Goal: Transaction & Acquisition: Subscribe to service/newsletter

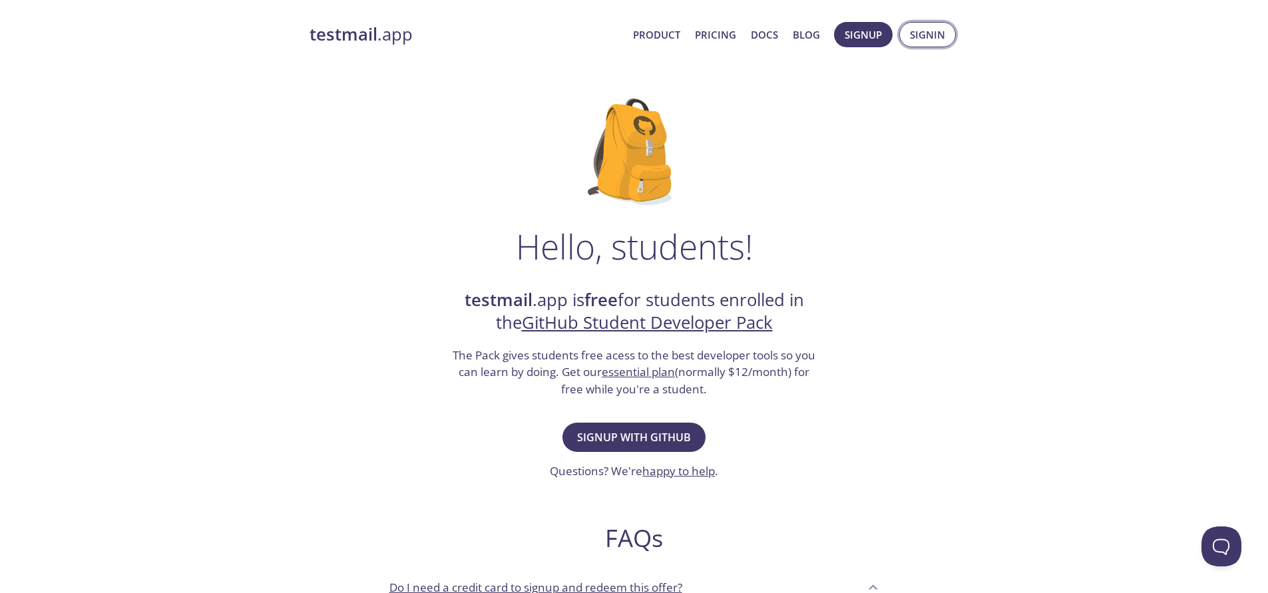
click at [923, 37] on span "Signin" at bounding box center [927, 34] width 35 height 17
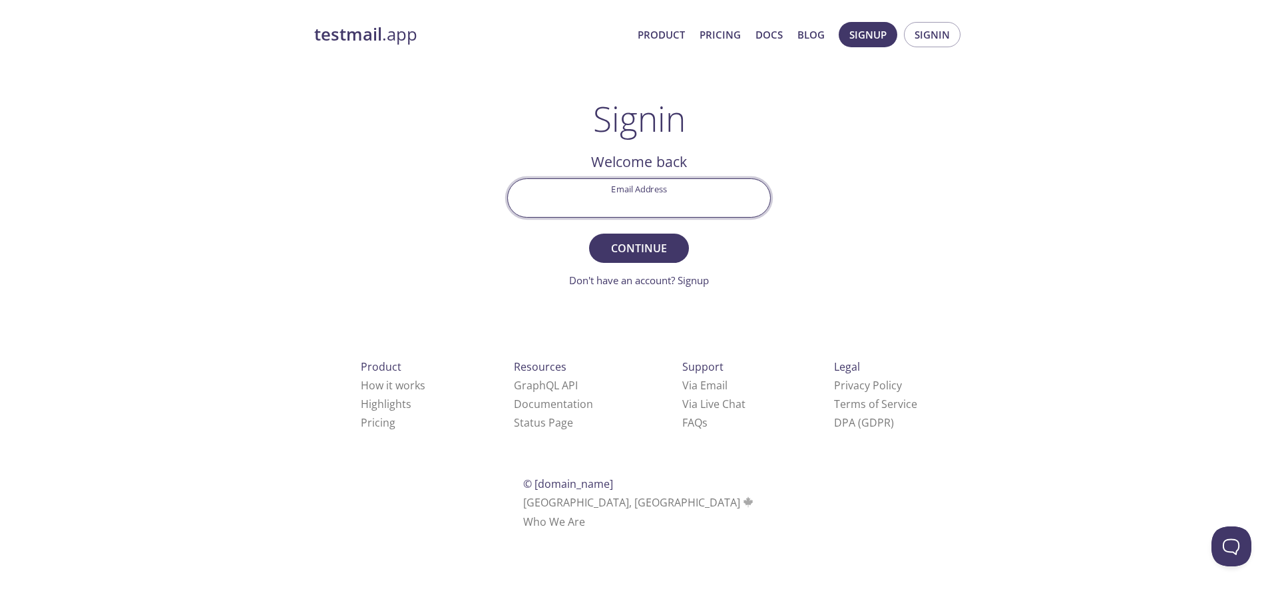
click at [682, 202] on input "Email Address" at bounding box center [639, 198] width 262 height 38
click at [862, 43] on span "Signup" at bounding box center [868, 34] width 37 height 17
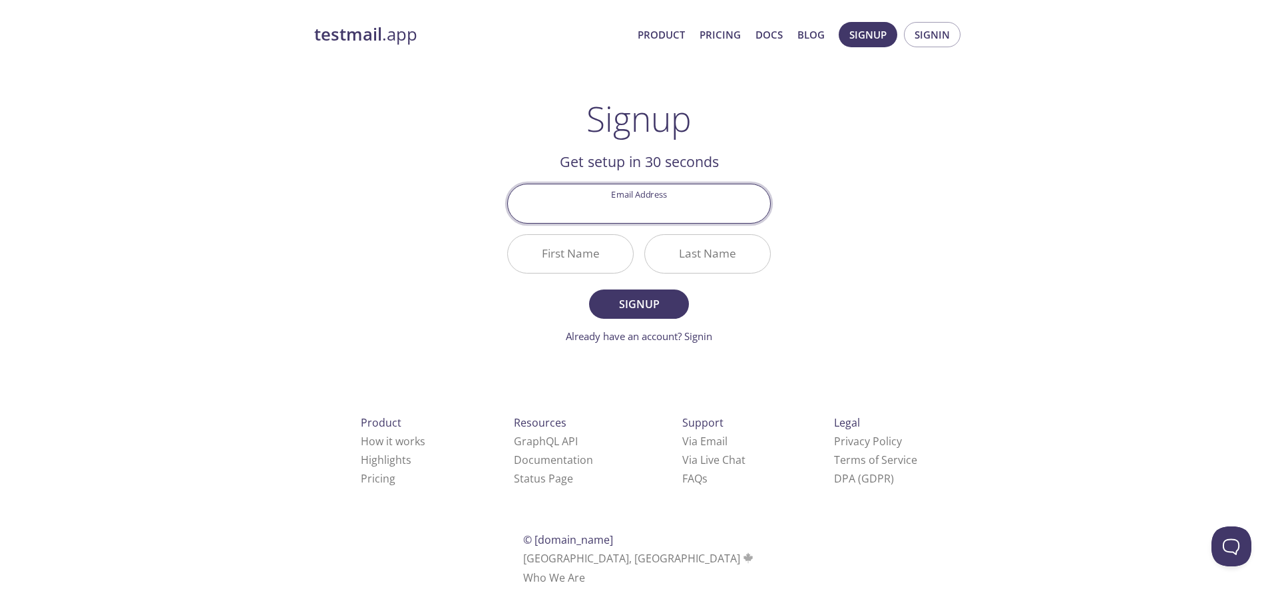
click at [665, 200] on input "Email Address" at bounding box center [639, 203] width 262 height 38
type input "[EMAIL_ADDRESS][DOMAIN_NAME]"
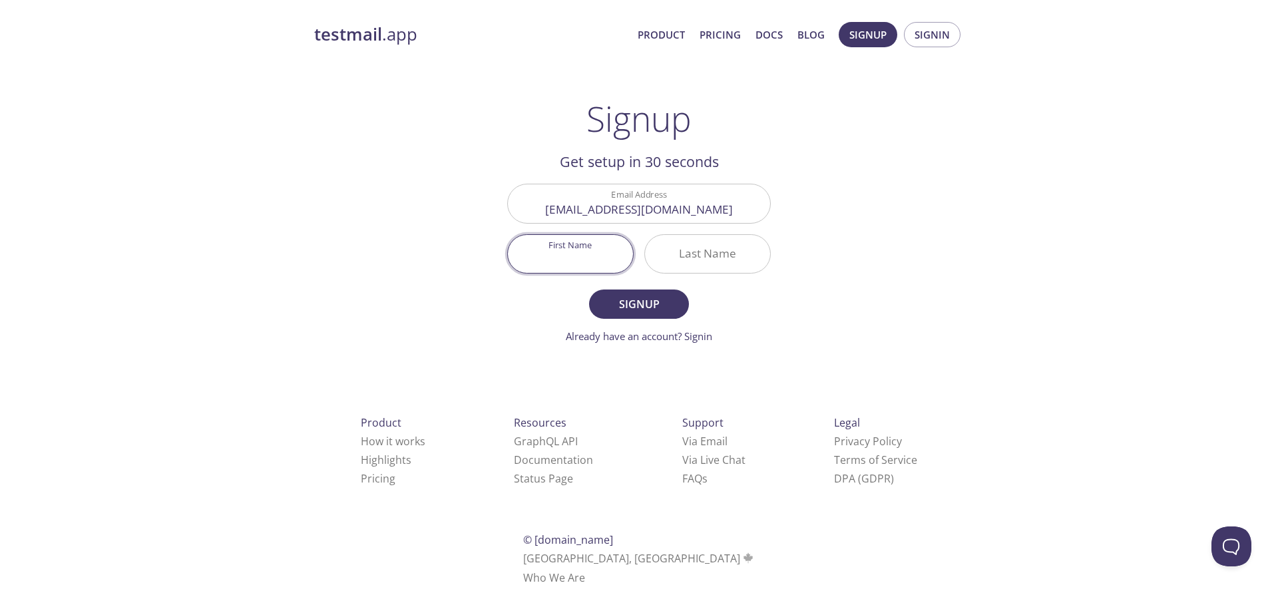
click at [604, 259] on input "First Name" at bounding box center [570, 254] width 125 height 38
type input "Sidibe"
click at [683, 255] on input "Last Name" at bounding box center [707, 254] width 125 height 38
type input "YAhaya"
click at [647, 316] on button "Signup" at bounding box center [639, 304] width 100 height 29
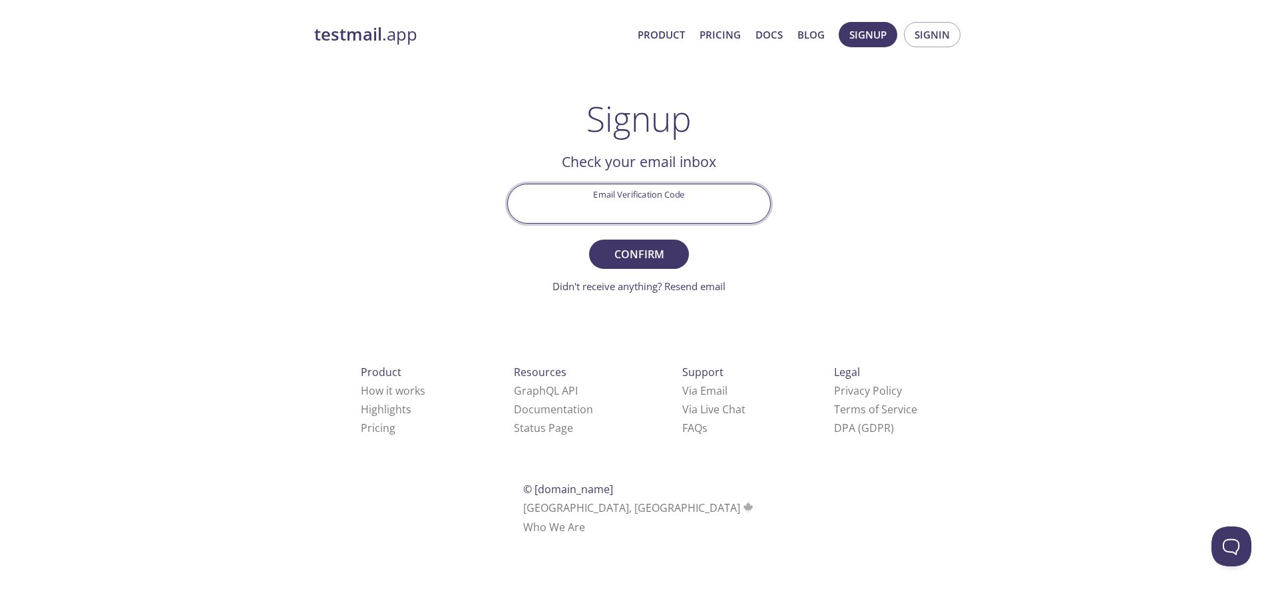
click at [670, 203] on input "Email Verification Code" at bounding box center [639, 203] width 262 height 38
type input "ALTZ4AB"
click at [589, 240] on button "Confirm" at bounding box center [639, 254] width 100 height 29
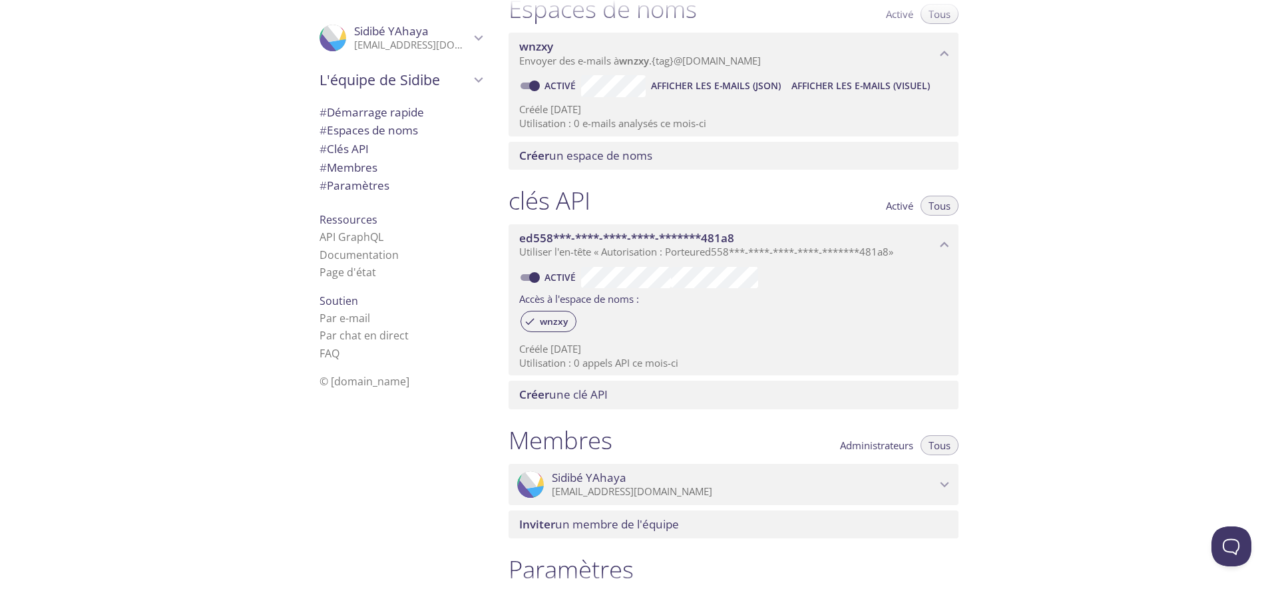
scroll to position [195, 0]
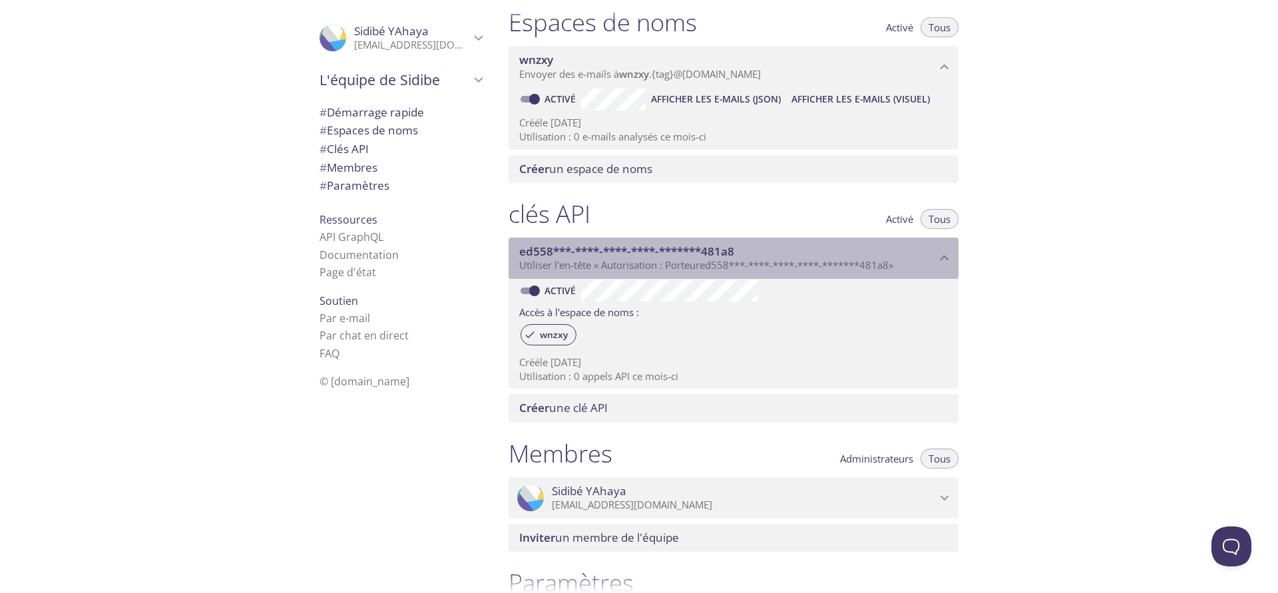
click at [775, 271] on font "ed558***-****-****-****-*******481a8" at bounding box center [794, 264] width 189 height 13
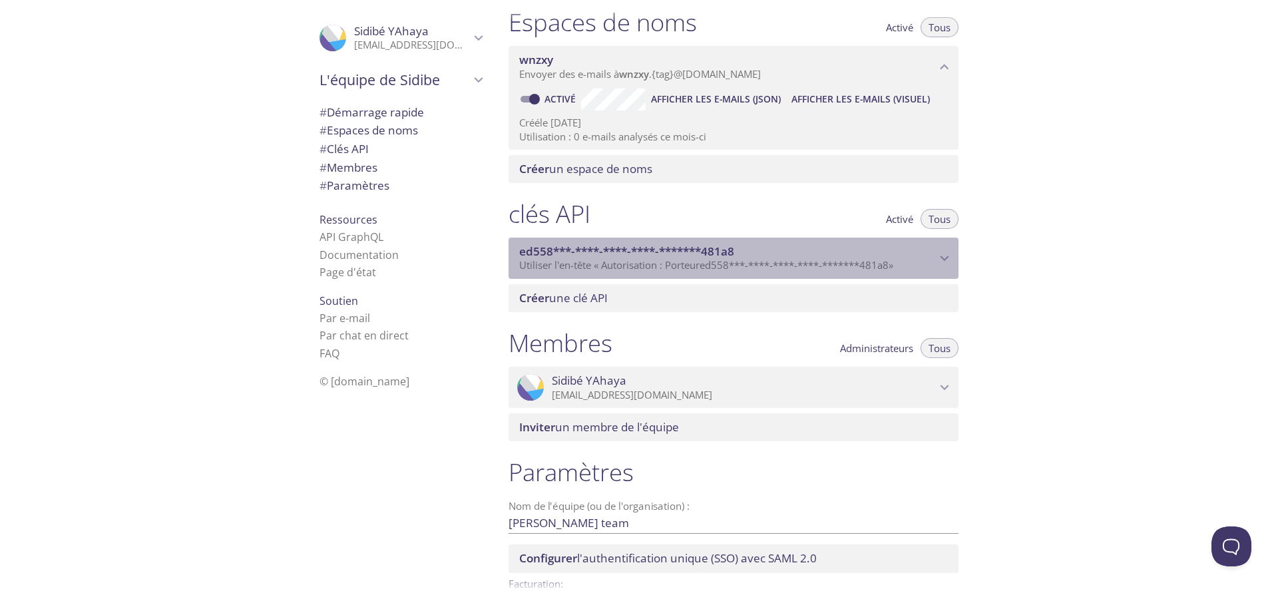
click at [775, 271] on font "ed558***-****-****-****-*******481a8" at bounding box center [794, 264] width 189 height 13
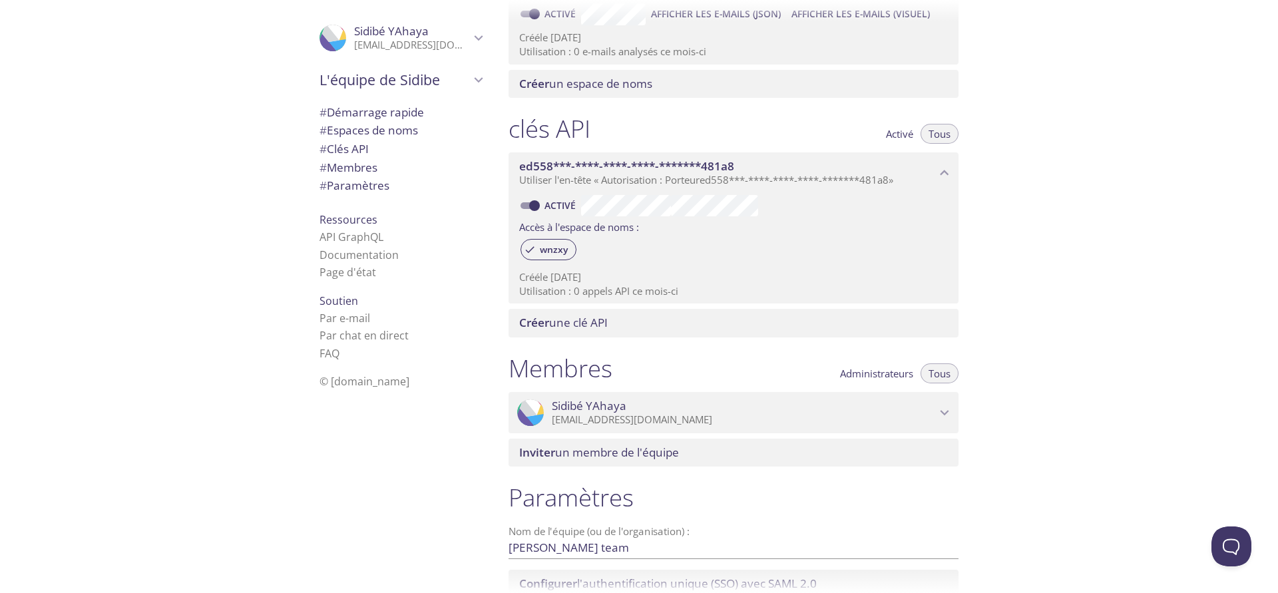
scroll to position [387, 0]
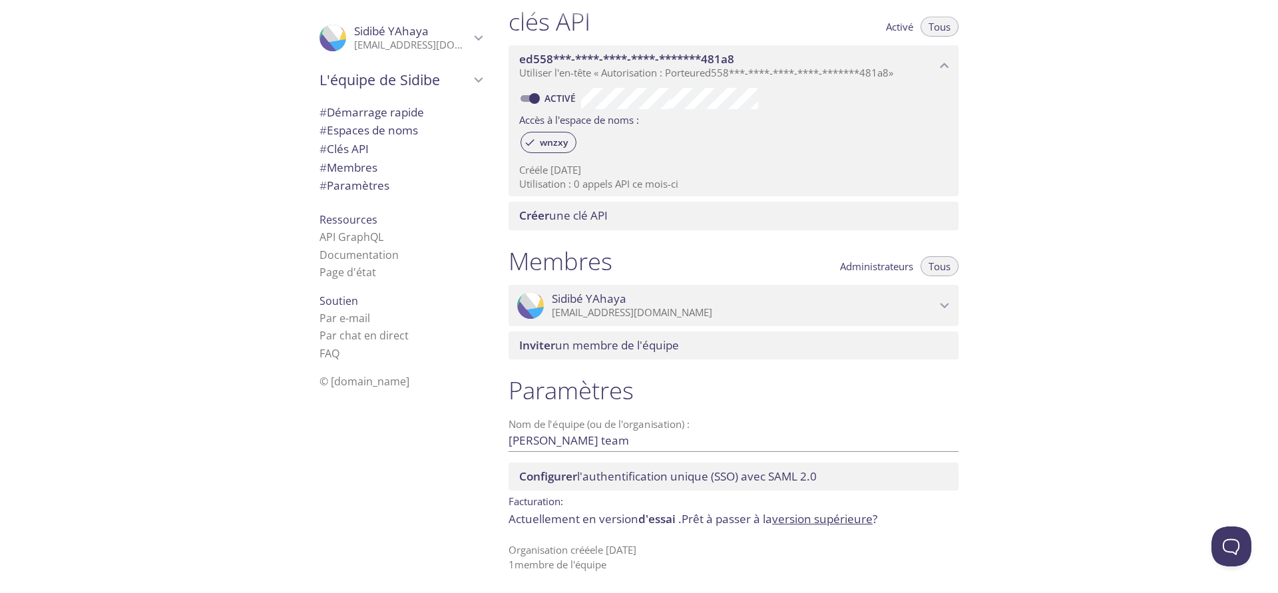
click at [896, 274] on button "Administrateurs" at bounding box center [876, 266] width 89 height 20
click at [941, 268] on font "Tous" at bounding box center [940, 266] width 22 height 13
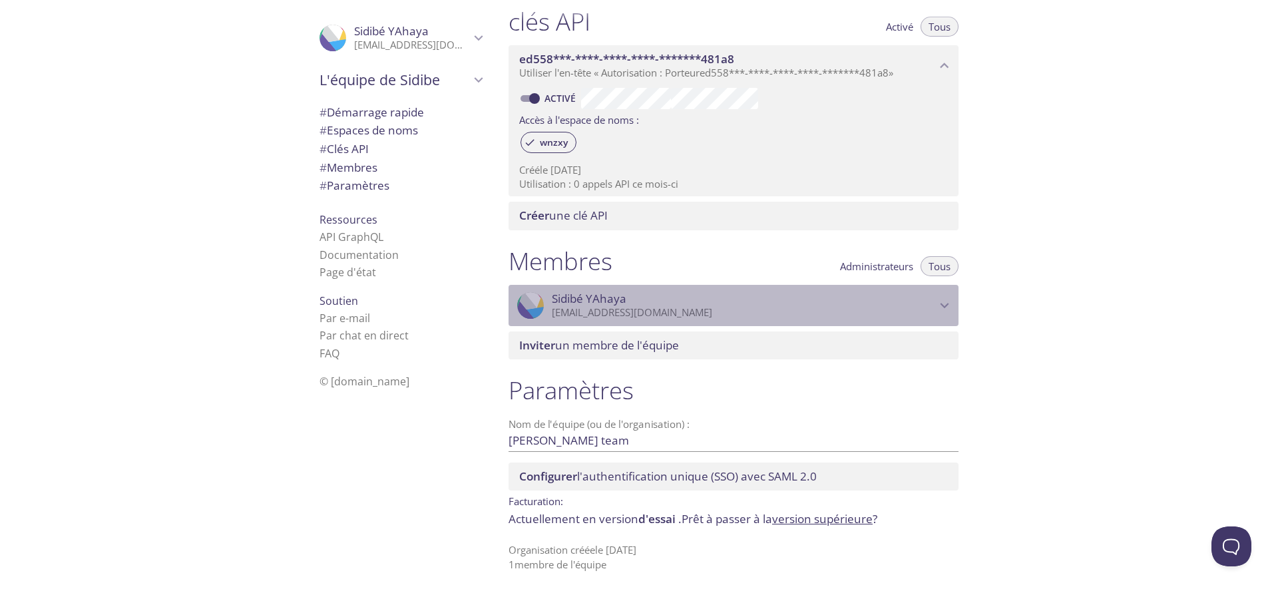
click at [939, 302] on icon "Sidibé YAhaya" at bounding box center [944, 305] width 17 height 17
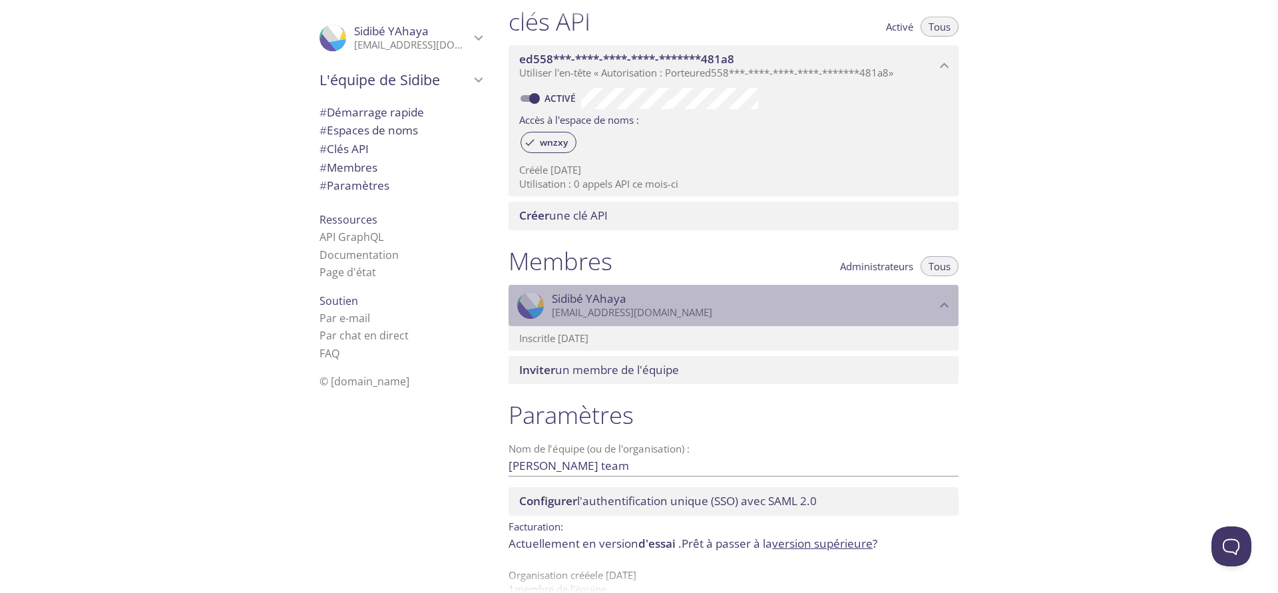
click at [939, 302] on icon "Sidibé YAhaya" at bounding box center [944, 305] width 17 height 17
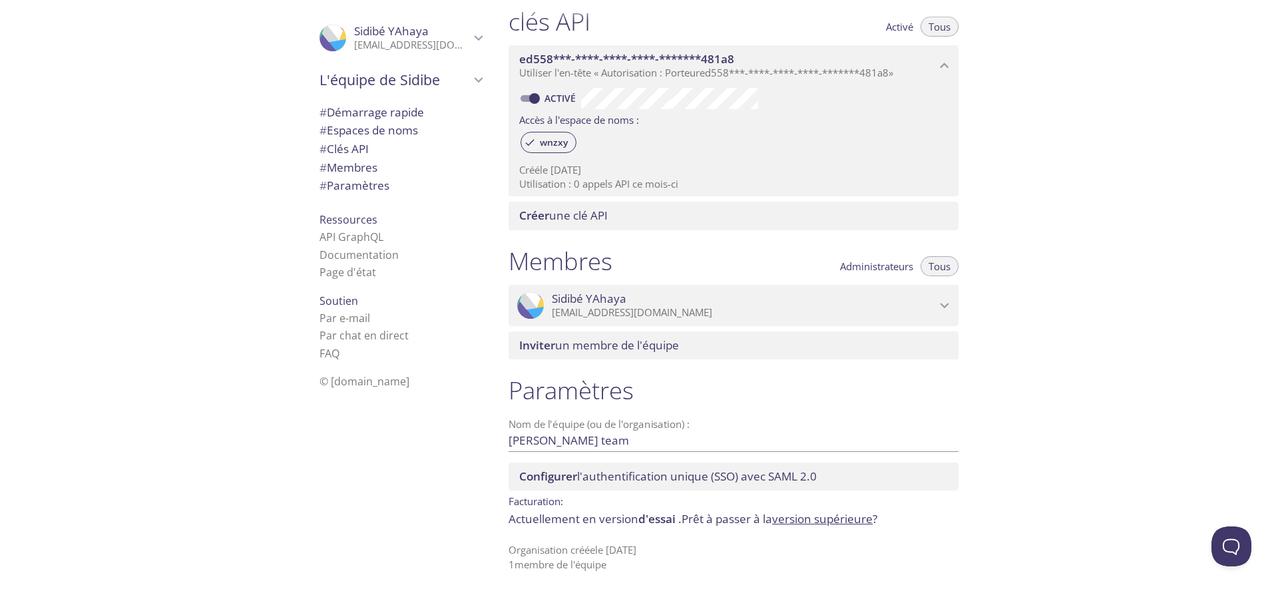
click at [939, 302] on icon "Sidibé YAhaya" at bounding box center [944, 305] width 17 height 17
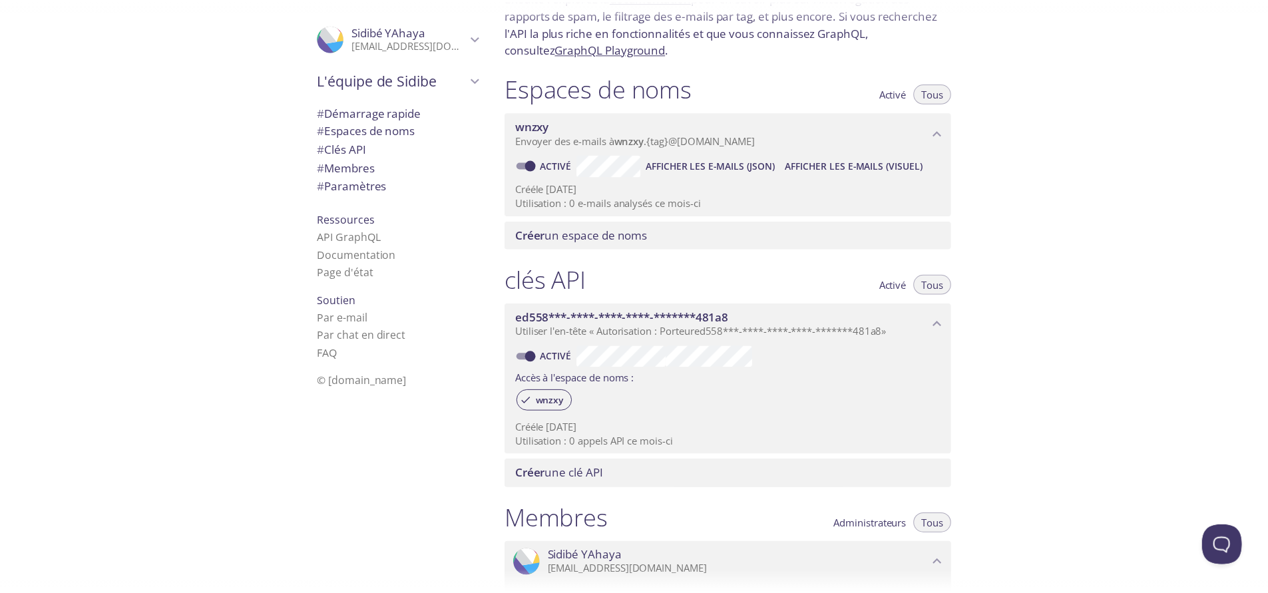
scroll to position [0, 0]
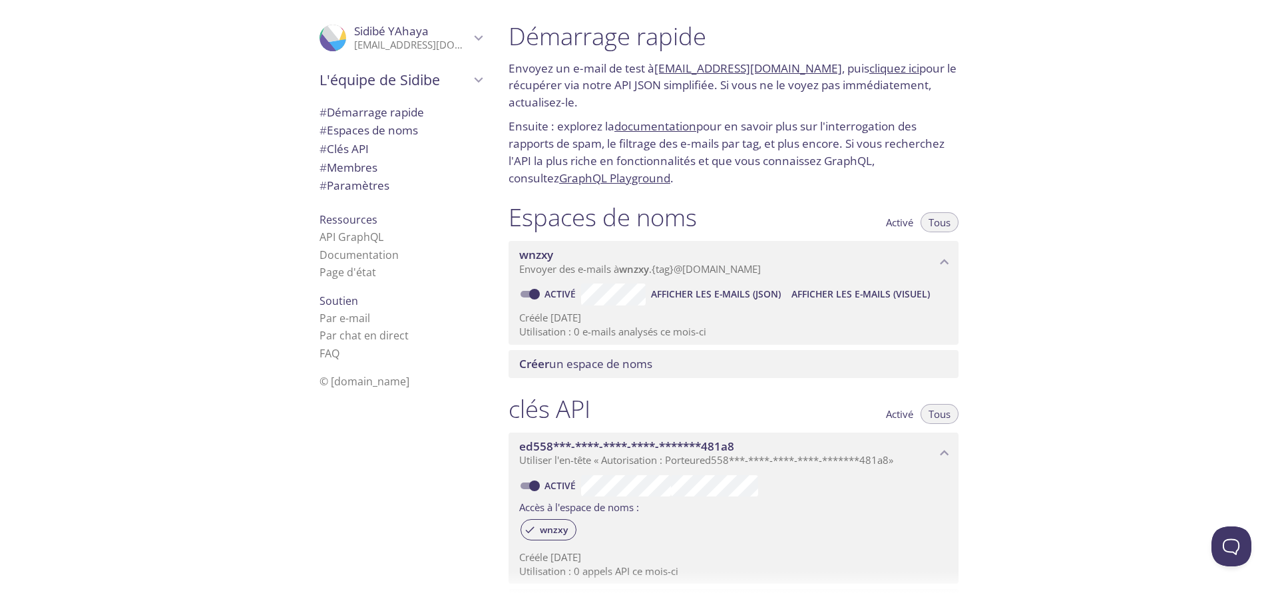
click at [906, 224] on font "Activé" at bounding box center [899, 222] width 27 height 13
click at [934, 224] on font "Tous" at bounding box center [940, 222] width 22 height 13
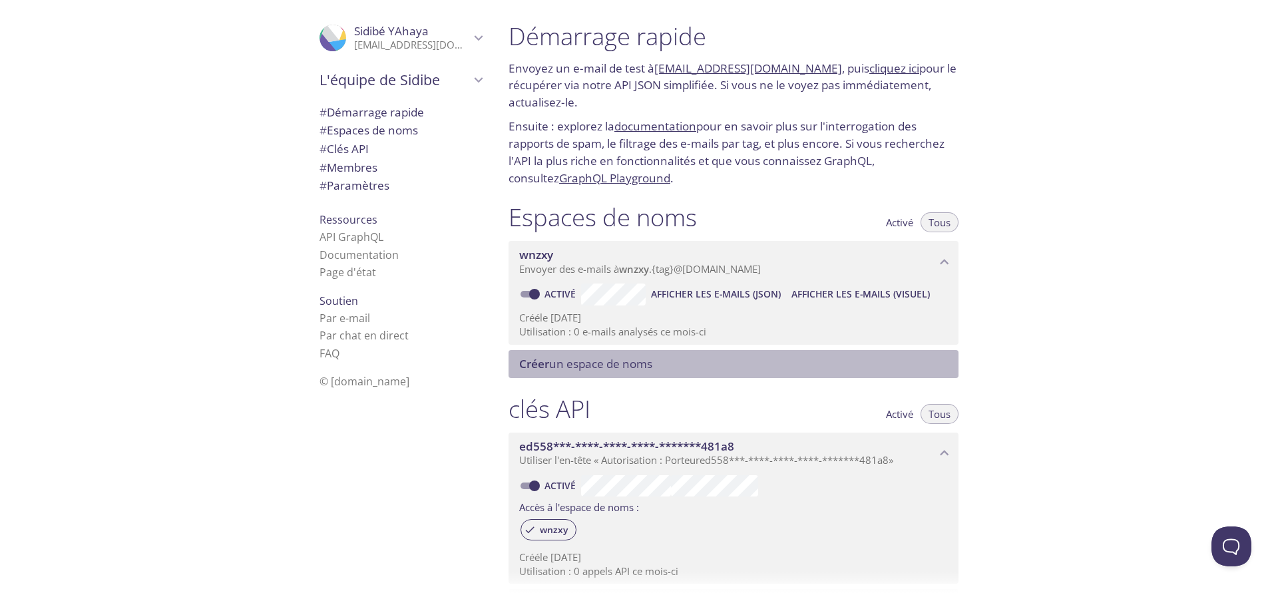
click at [624, 376] on div "Créer un espace de noms" at bounding box center [734, 364] width 450 height 28
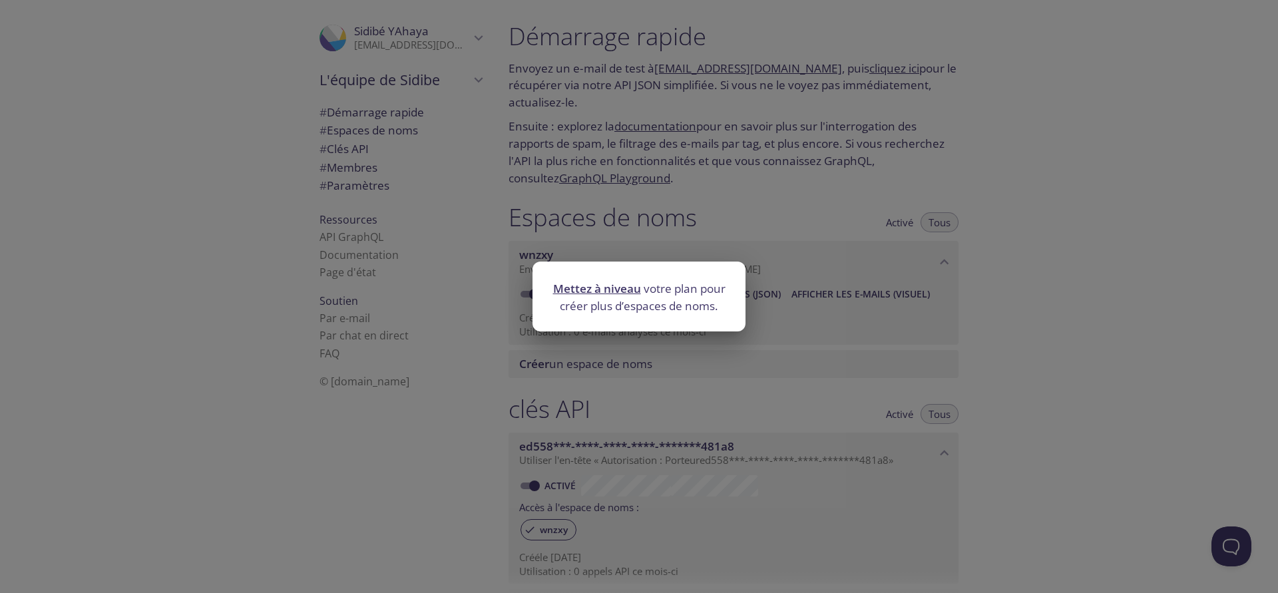
click at [607, 292] on font "Mettez à niveau" at bounding box center [597, 288] width 88 height 15
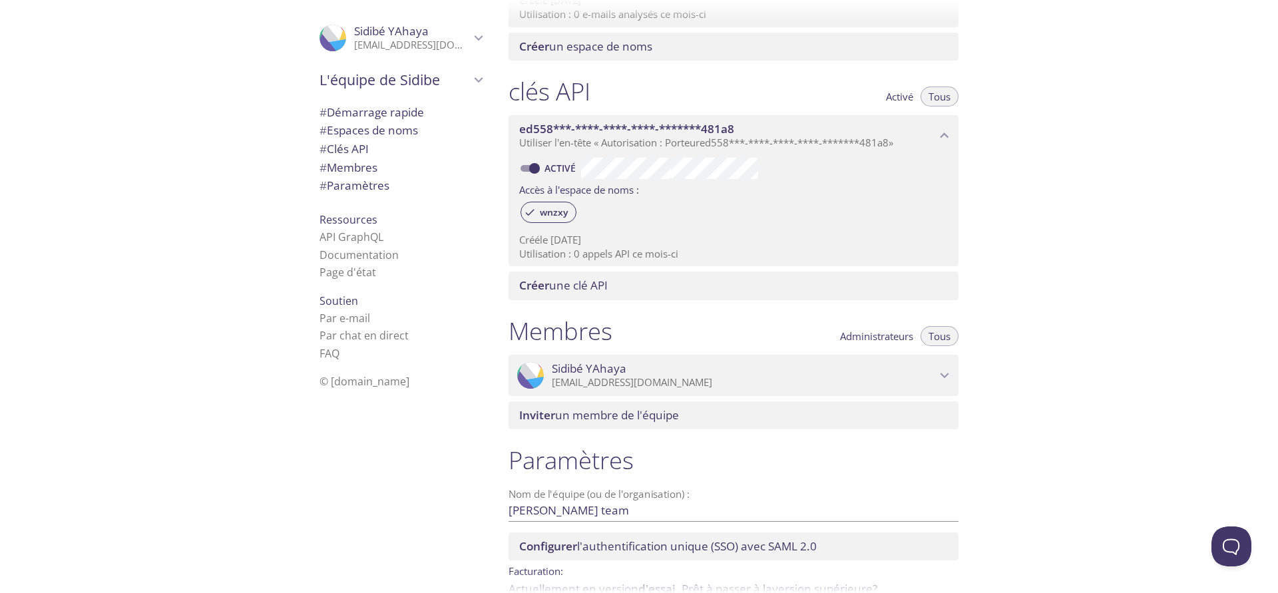
scroll to position [387, 0]
